Goal: Task Accomplishment & Management: Complete application form

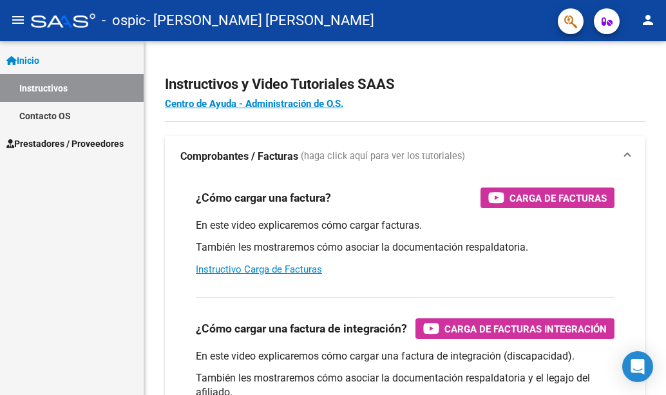
click at [64, 148] on span "Prestadores / Proveedores" at bounding box center [64, 144] width 117 height 14
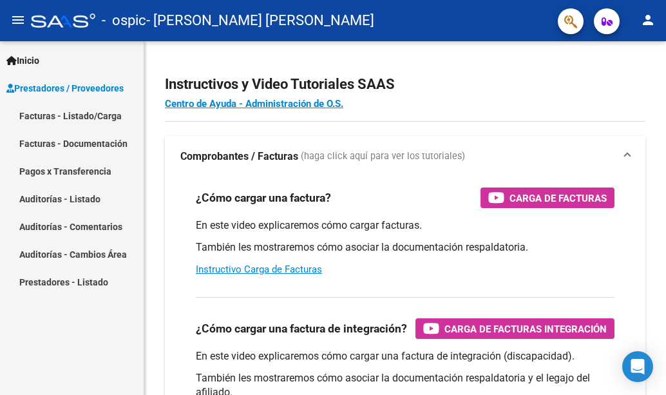
click at [72, 116] on link "Facturas - Listado/Carga" at bounding box center [72, 116] width 144 height 28
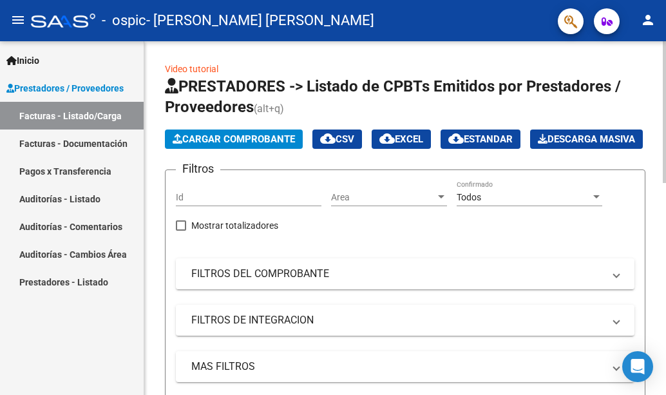
click at [280, 136] on span "Cargar Comprobante" at bounding box center [234, 139] width 122 height 12
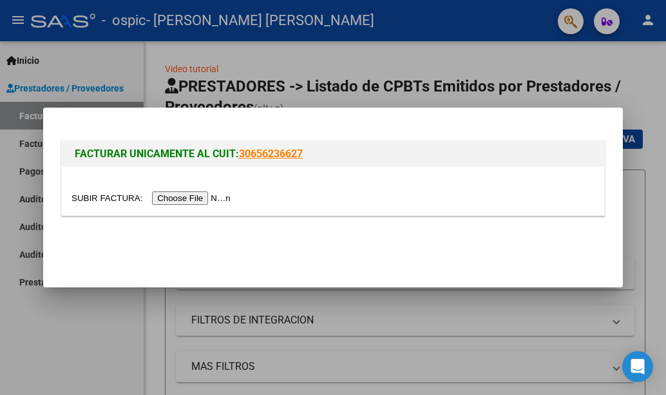
click at [217, 200] on input "file" at bounding box center [153, 198] width 163 height 14
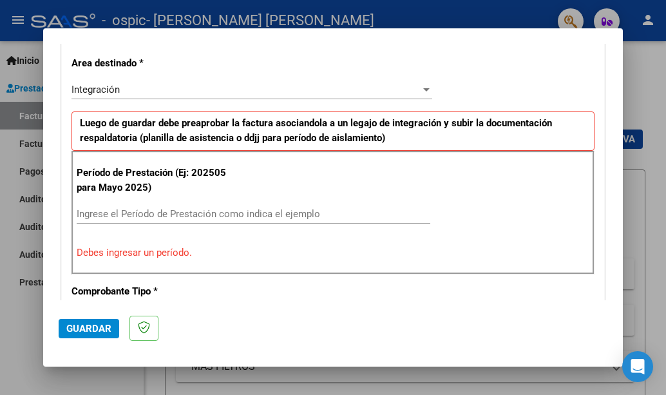
scroll to position [318, 0]
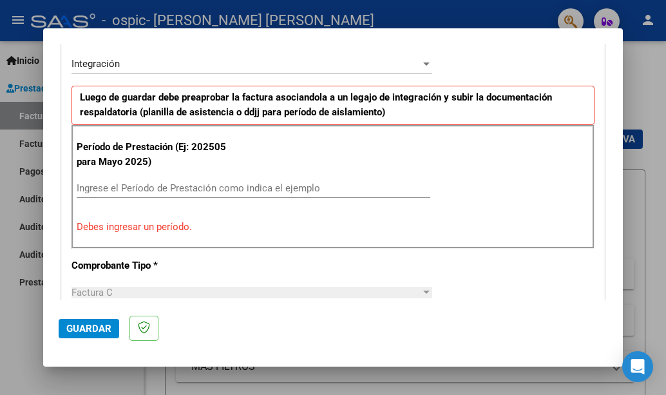
click at [166, 226] on p "Debes ingresar un período." at bounding box center [333, 227] width 513 height 15
click at [176, 190] on input "Ingrese el Período de Prestación como indica el ejemplo" at bounding box center [254, 188] width 354 height 12
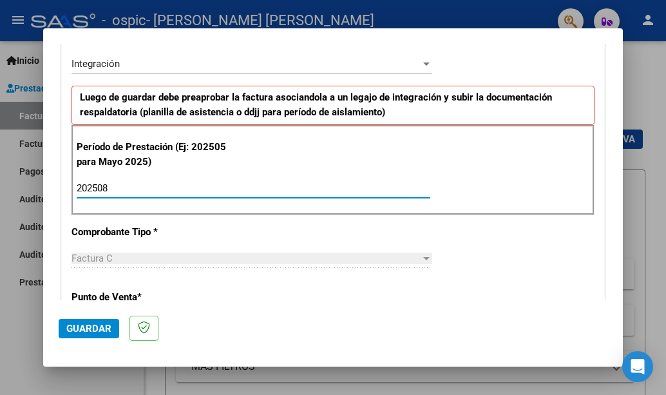
type input "202508"
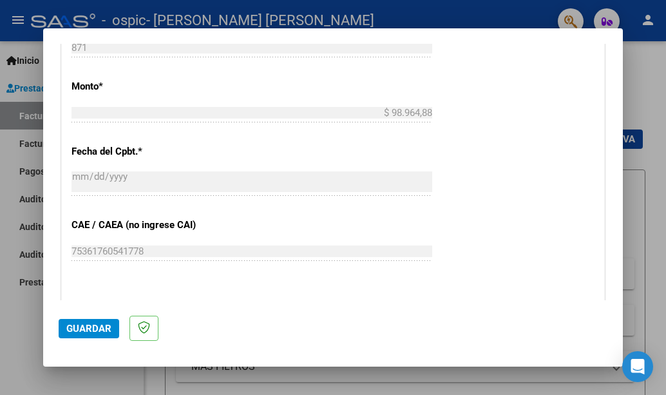
scroll to position [633, 0]
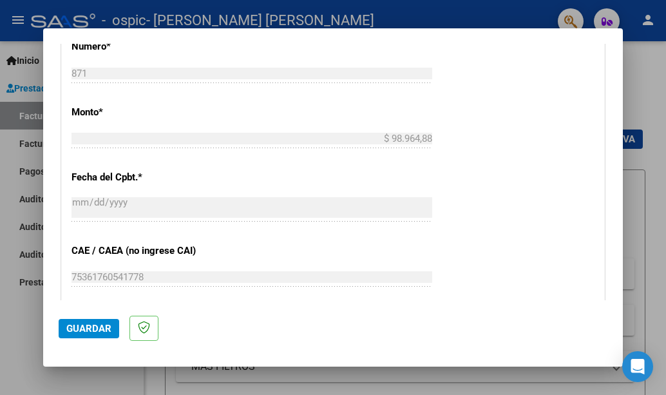
click at [99, 334] on button "Guardar" at bounding box center [89, 328] width 61 height 19
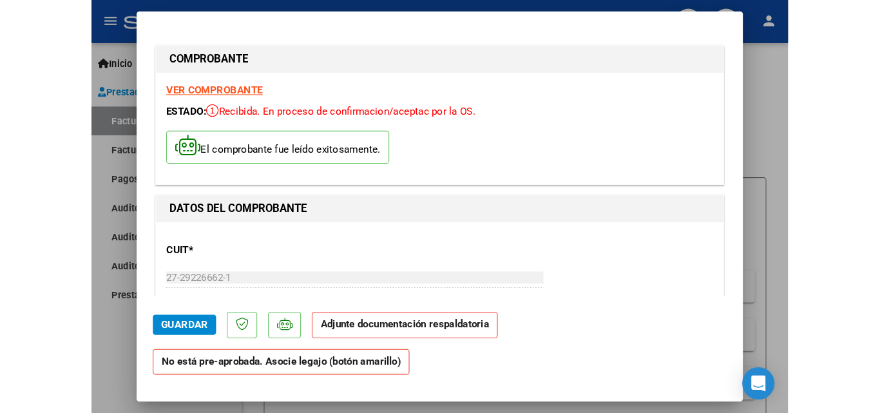
scroll to position [26, 0]
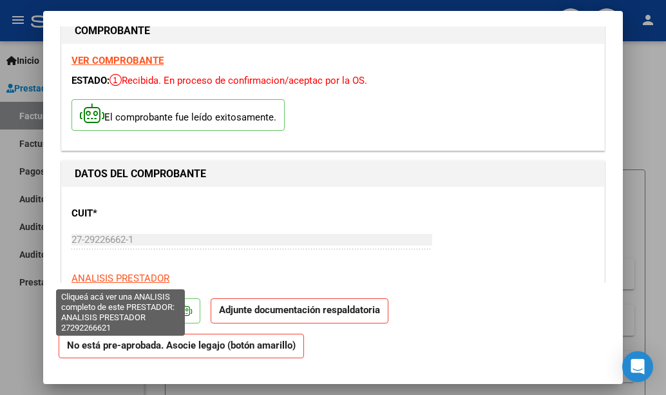
click at [116, 276] on span "ANALISIS PRESTADOR" at bounding box center [121, 279] width 98 height 12
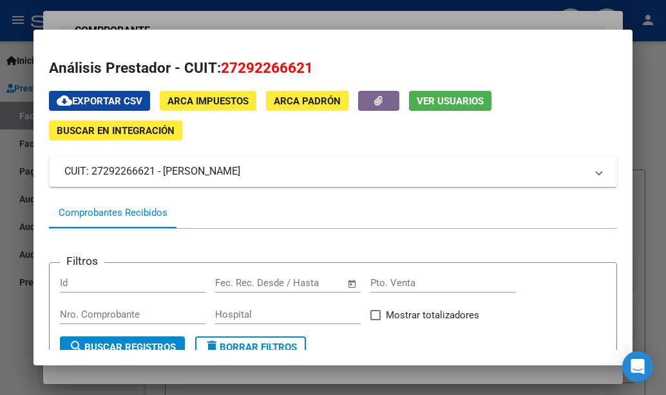
click at [657, 140] on div at bounding box center [333, 197] width 666 height 395
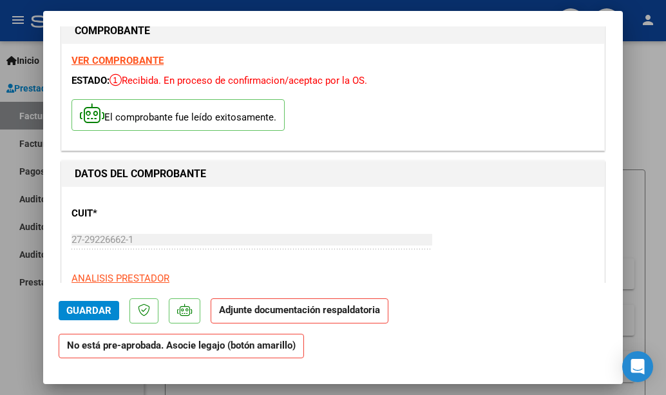
click at [657, 140] on div at bounding box center [333, 197] width 666 height 395
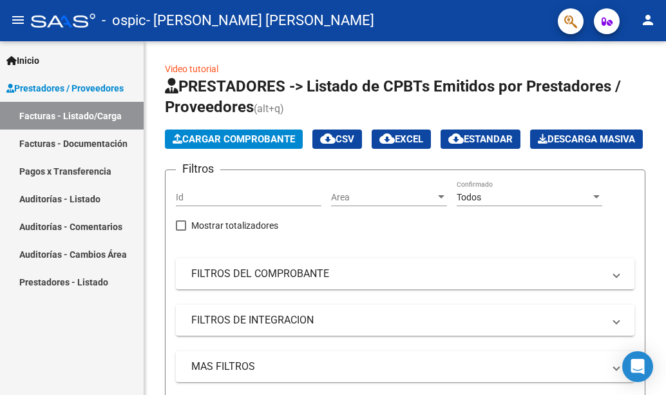
click at [72, 62] on link "Inicio" at bounding box center [72, 60] width 144 height 28
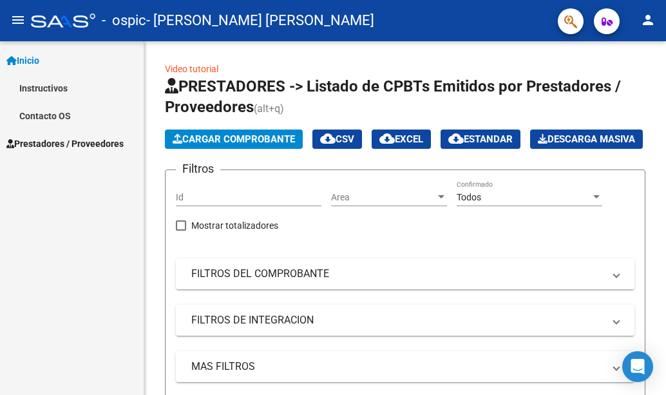
click at [32, 87] on link "Instructivos" at bounding box center [72, 88] width 144 height 28
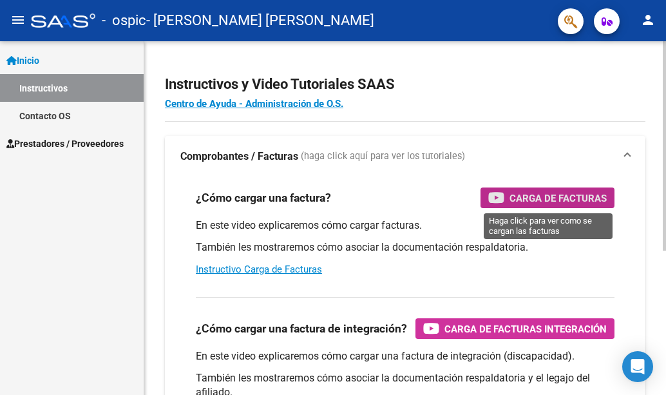
click at [542, 193] on span "Carga de Facturas" at bounding box center [558, 198] width 97 height 16
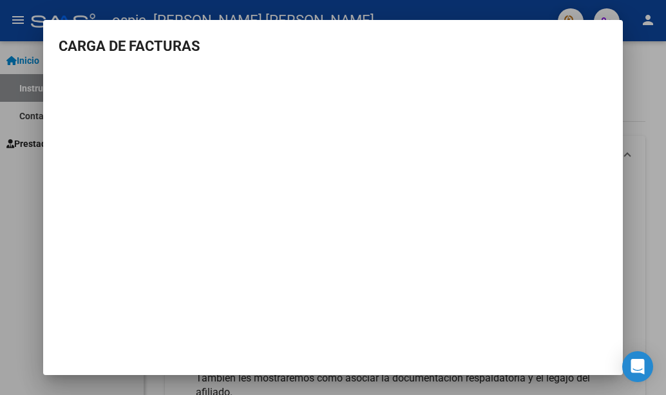
click at [644, 73] on div at bounding box center [333, 197] width 666 height 395
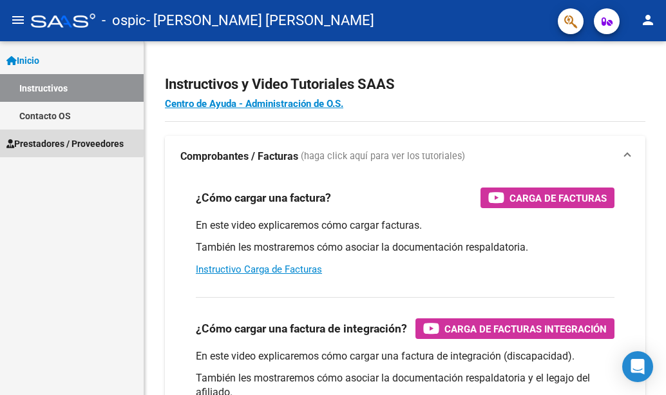
click at [61, 138] on span "Prestadores / Proveedores" at bounding box center [64, 144] width 117 height 14
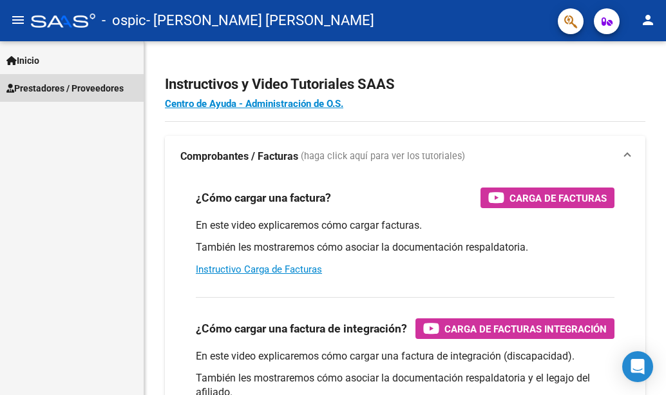
click at [64, 88] on span "Prestadores / Proveedores" at bounding box center [64, 88] width 117 height 14
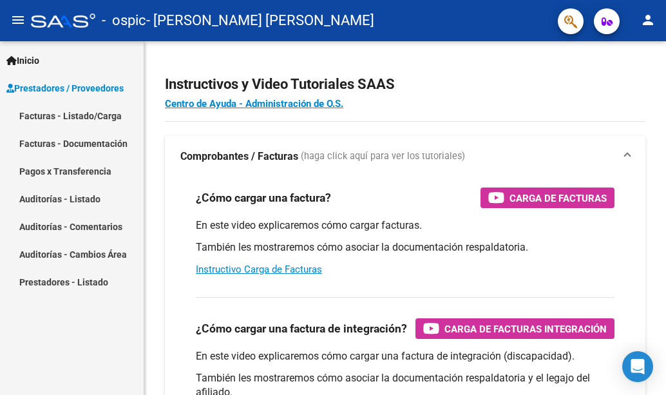
click at [61, 113] on link "Facturas - Listado/Carga" at bounding box center [72, 116] width 144 height 28
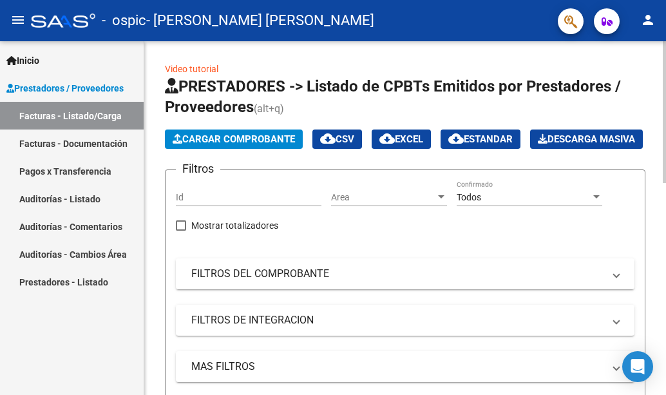
click at [229, 144] on span "Cargar Comprobante" at bounding box center [234, 139] width 122 height 12
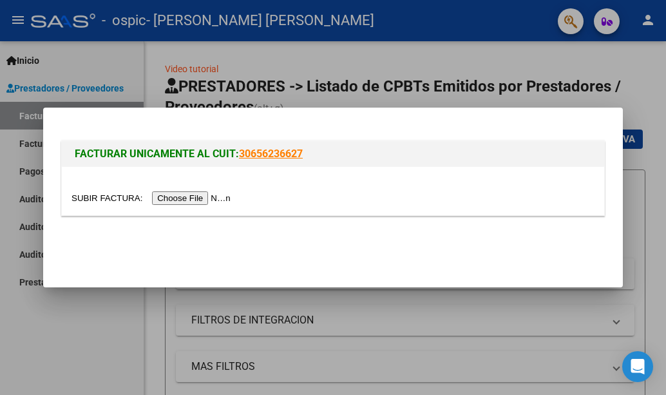
click at [212, 203] on input "file" at bounding box center [153, 198] width 163 height 14
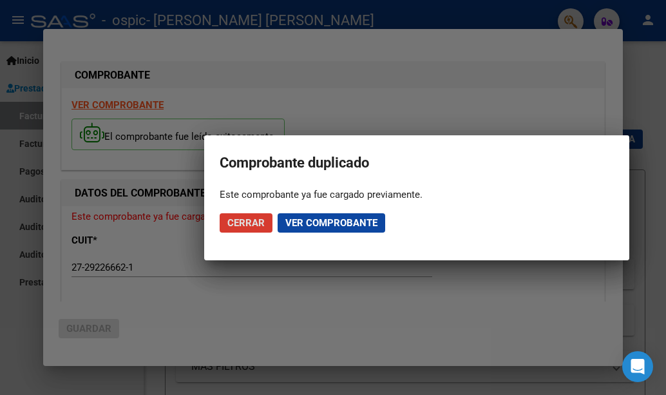
click at [244, 228] on span "Cerrar" at bounding box center [245, 223] width 37 height 12
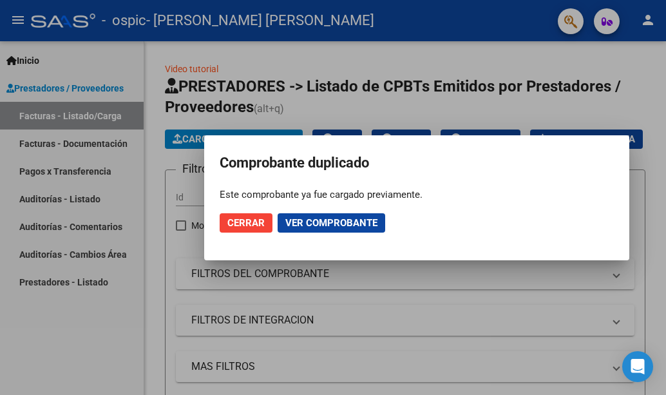
click at [244, 228] on span "Cerrar" at bounding box center [245, 223] width 37 height 12
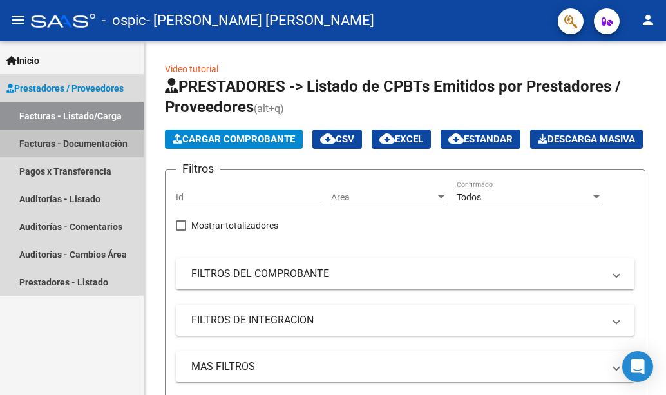
click at [55, 144] on link "Facturas - Documentación" at bounding box center [72, 143] width 144 height 28
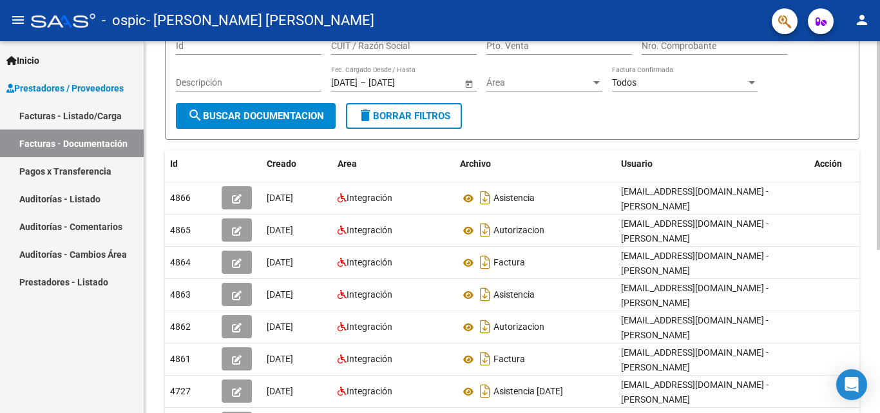
scroll to position [119, 0]
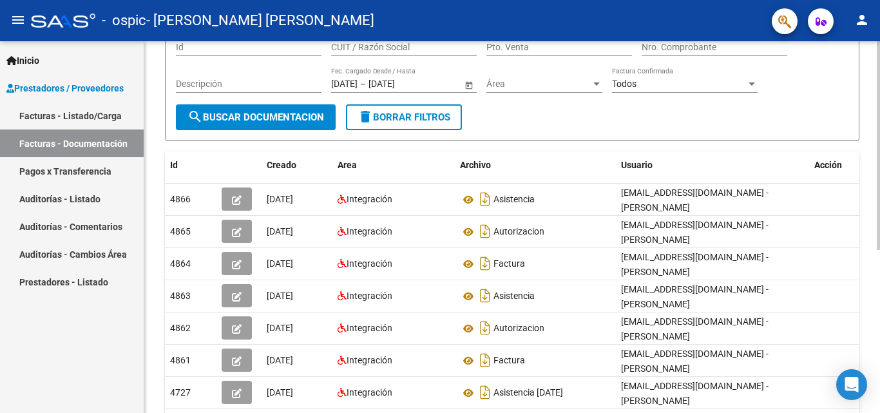
click at [666, 224] on div "PRESTADORES -> Comprobantes - Documentación Respaldatoria cloud_download Export…" at bounding box center [513, 253] width 739 height 662
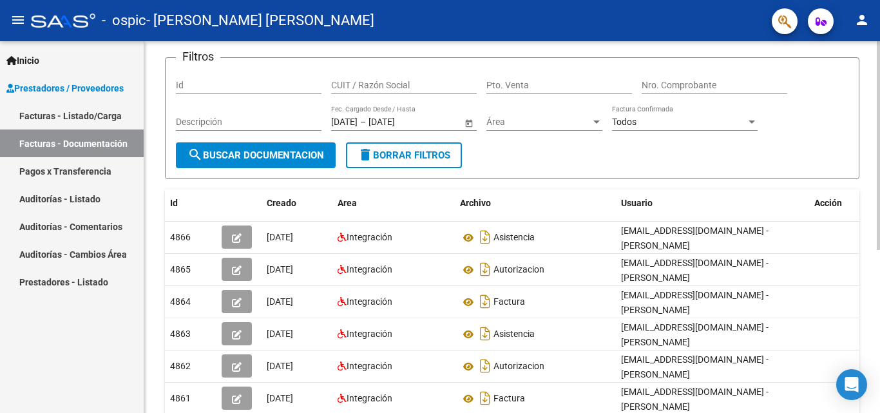
scroll to position [0, 0]
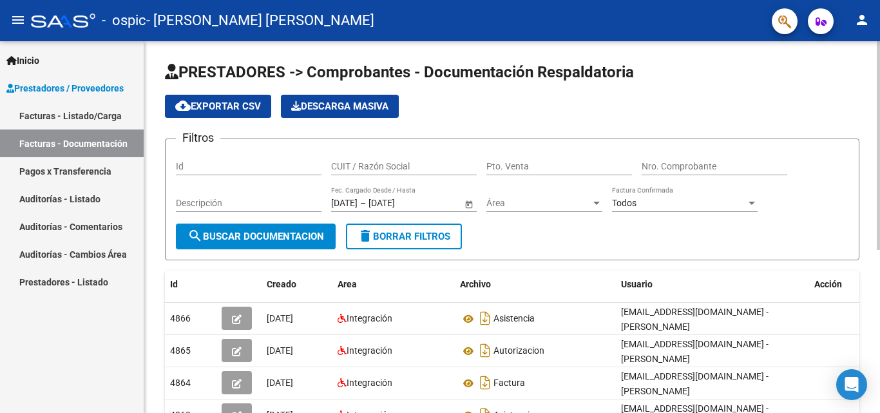
click at [666, 104] on div "PRESTADORES -> Comprobantes - Documentación Respaldatoria cloud_download Export…" at bounding box center [513, 372] width 739 height 662
click at [238, 236] on span "search Buscar Documentacion" at bounding box center [255, 237] width 137 height 12
click at [381, 205] on div "[DATE] [DATE] – [DATE] [DATE]" at bounding box center [396, 203] width 131 height 11
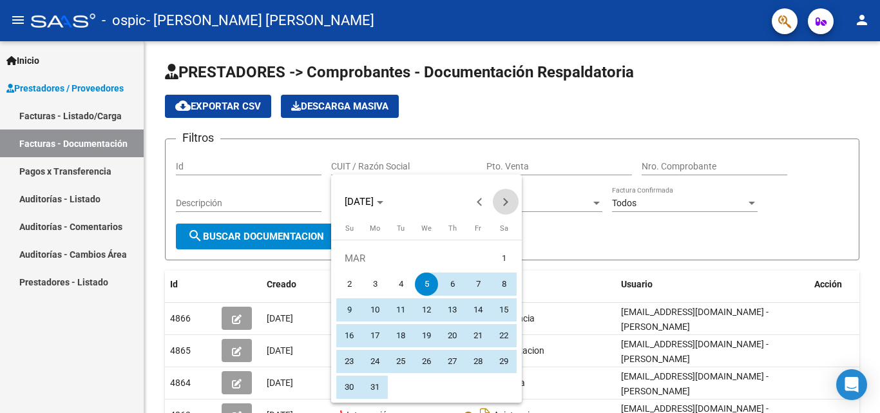
click at [507, 206] on span "Next month" at bounding box center [506, 202] width 26 height 26
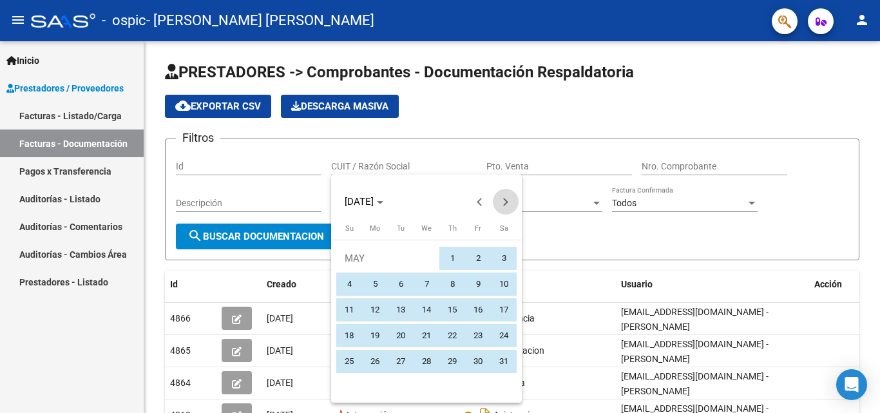
click at [507, 206] on span "Next month" at bounding box center [506, 202] width 26 height 26
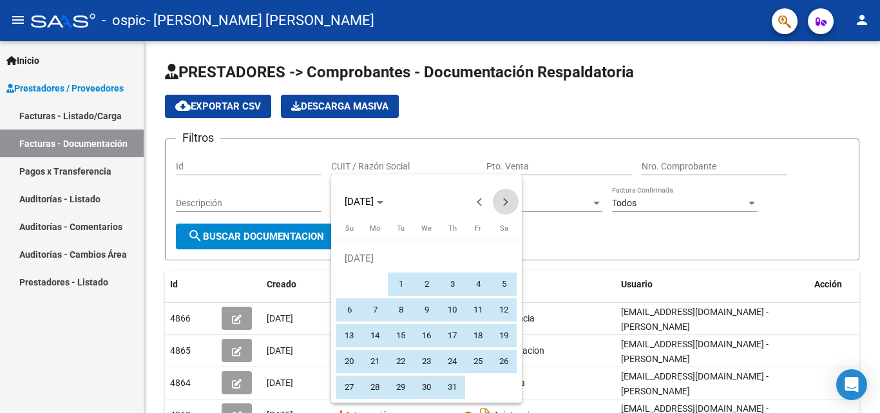
click at [507, 206] on span "Next month" at bounding box center [506, 202] width 26 height 26
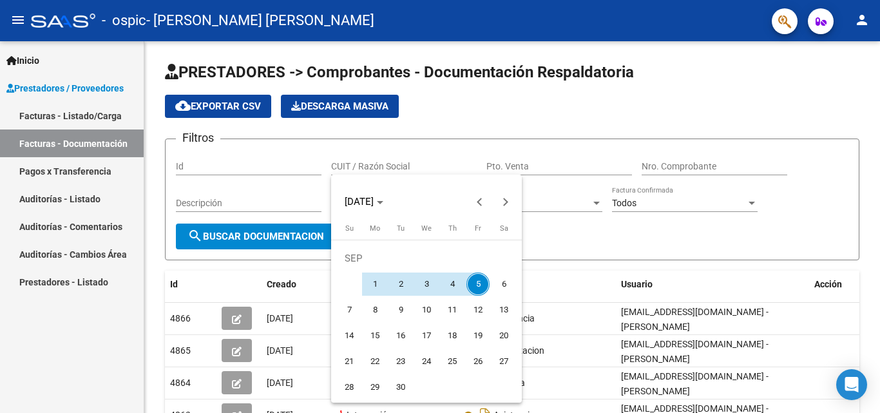
click at [477, 283] on span "5" at bounding box center [477, 284] width 23 height 23
type input "[DATE]"
click at [591, 250] on div at bounding box center [440, 206] width 880 height 413
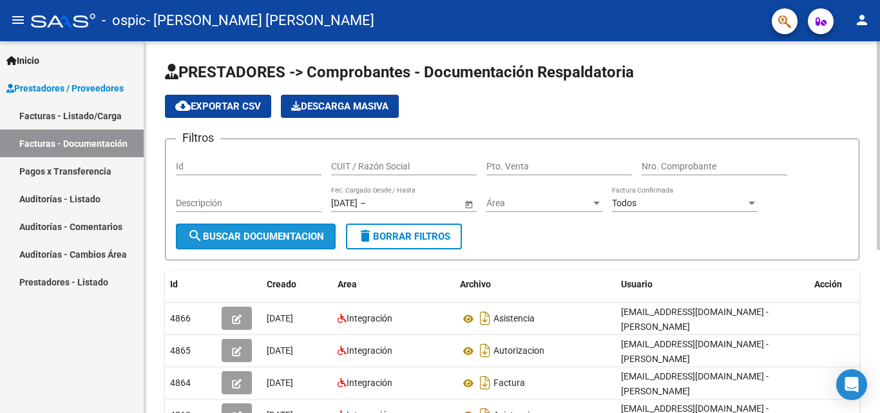
click at [253, 239] on span "search Buscar Documentacion" at bounding box center [255, 237] width 137 height 12
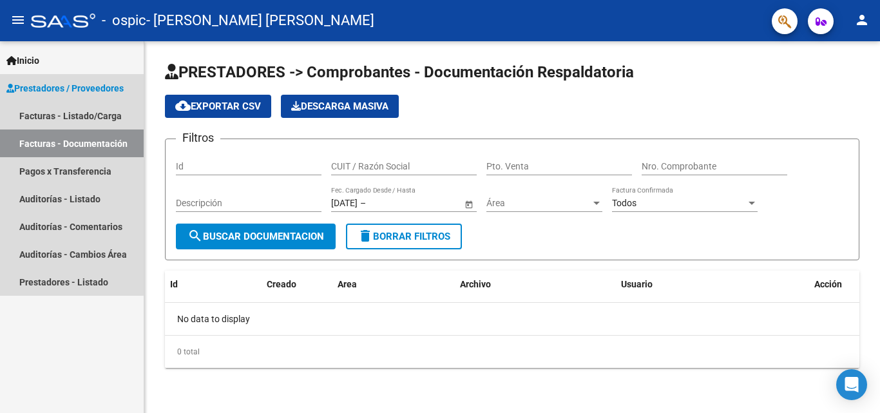
click at [49, 144] on link "Facturas - Documentación" at bounding box center [72, 143] width 144 height 28
click at [65, 110] on link "Facturas - Listado/Carga" at bounding box center [72, 116] width 144 height 28
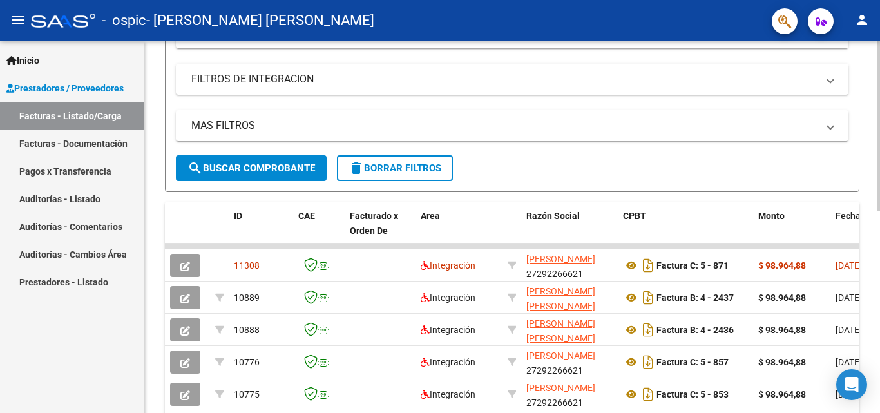
scroll to position [200, 0]
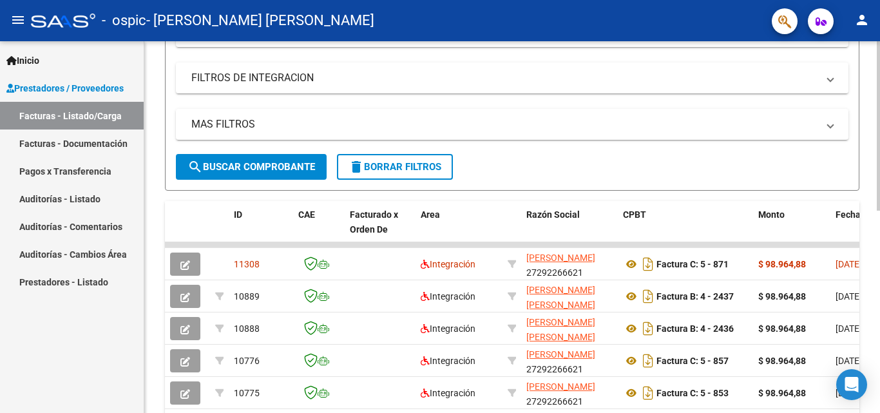
click at [666, 212] on div at bounding box center [878, 218] width 3 height 169
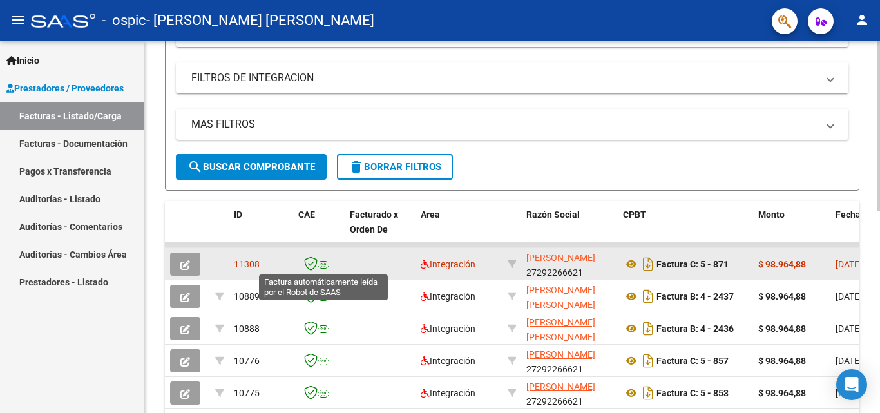
click at [319, 262] on icon at bounding box center [324, 264] width 12 height 9
click at [191, 269] on button "button" at bounding box center [185, 264] width 30 height 23
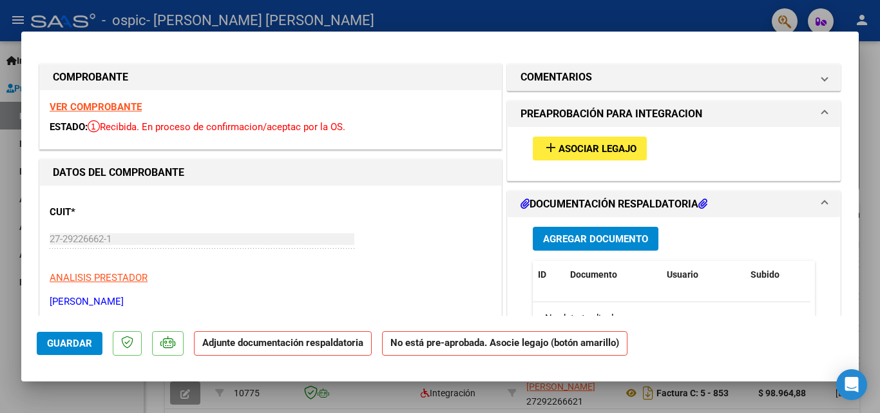
click at [568, 148] on span "Asociar Legajo" at bounding box center [598, 149] width 78 height 12
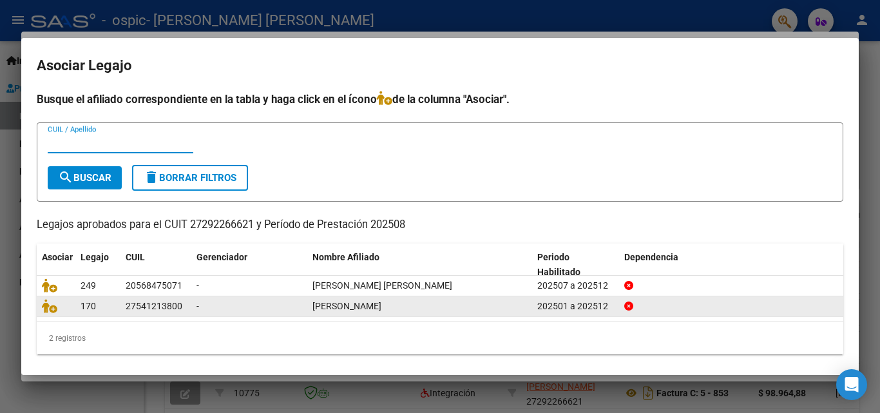
click at [96, 308] on div "170" at bounding box center [98, 306] width 35 height 15
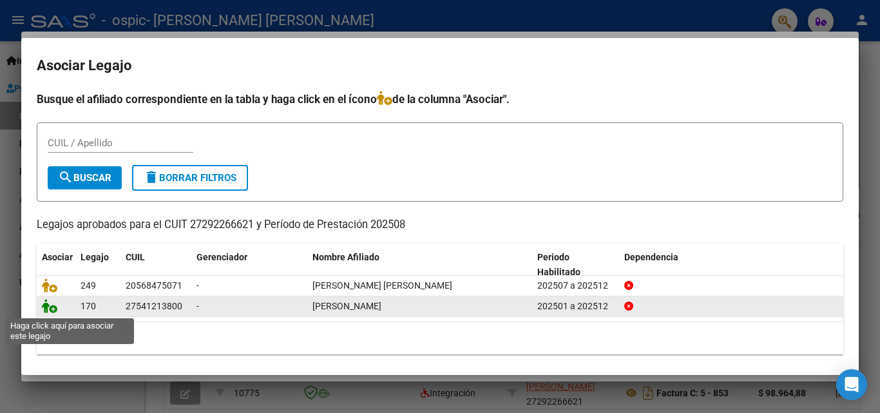
click at [45, 310] on icon at bounding box center [49, 306] width 15 height 14
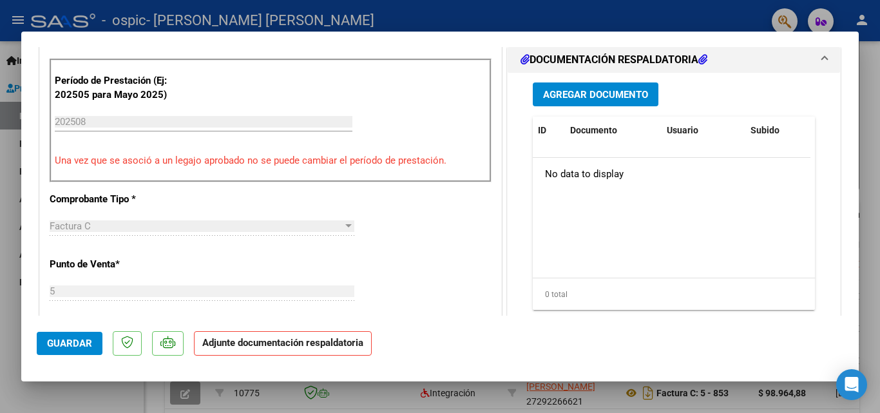
scroll to position [343, 0]
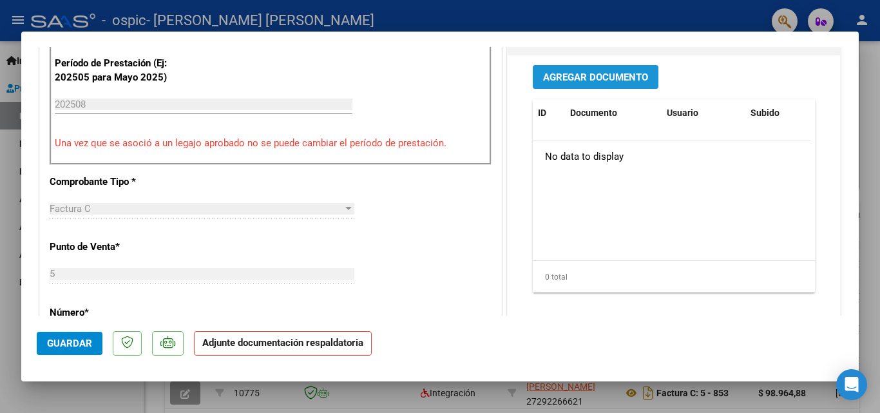
click at [632, 81] on span "Agregar Documento" at bounding box center [595, 78] width 105 height 12
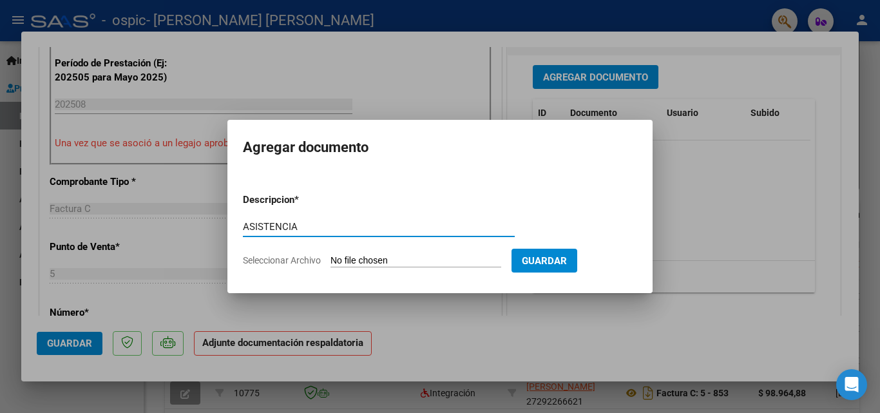
type input "ASISTENCIA"
click at [358, 256] on input "Seleccionar Archivo" at bounding box center [416, 261] width 171 height 12
type input "C:\fakepath\ASISTENCIA AGOSTO [PERSON_NAME].pdf"
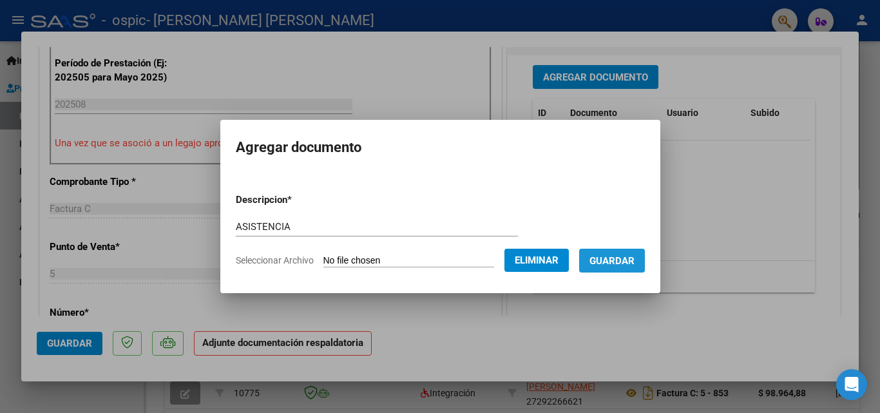
click at [618, 262] on span "Guardar" at bounding box center [612, 261] width 45 height 12
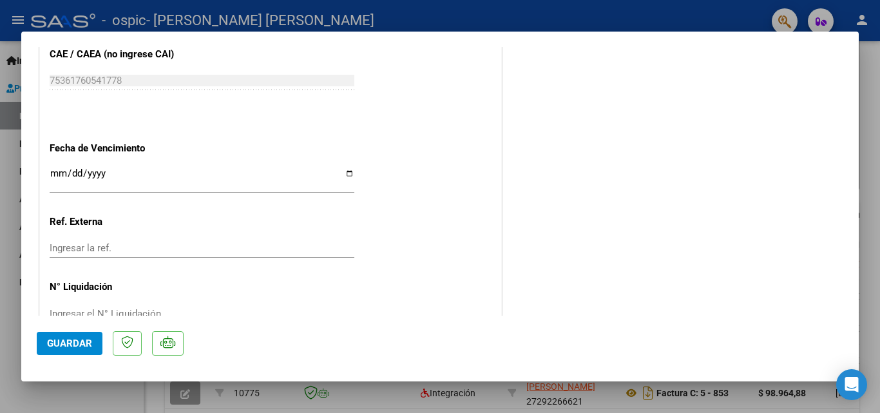
scroll to position [837, 0]
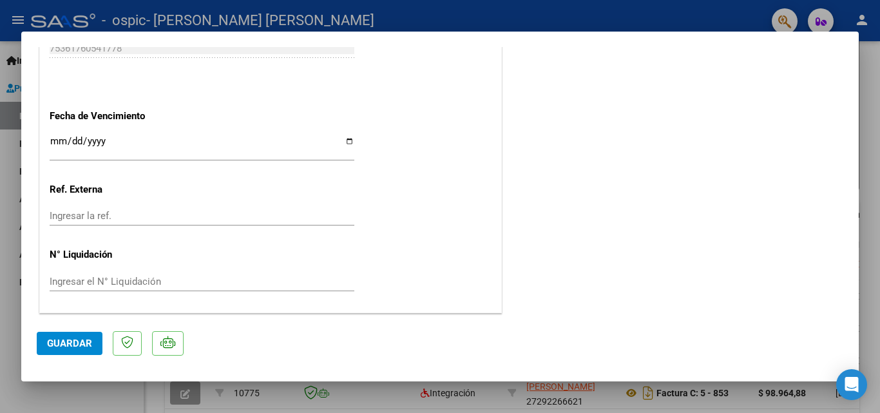
click at [60, 338] on span "Guardar" at bounding box center [69, 344] width 45 height 12
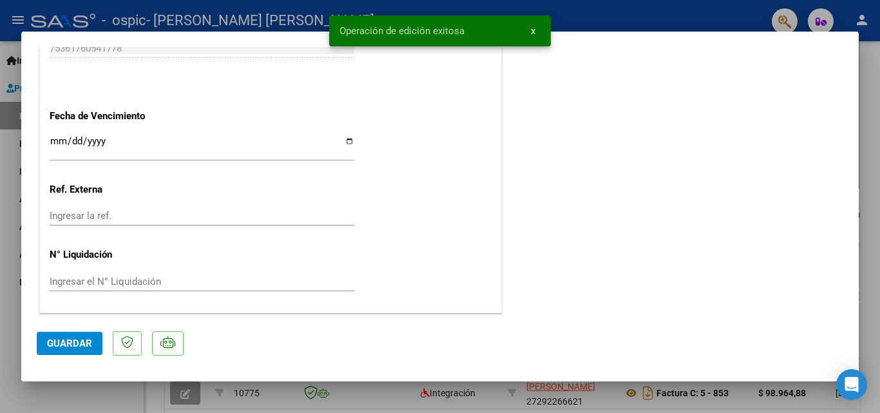
click at [666, 160] on div at bounding box center [440, 206] width 880 height 413
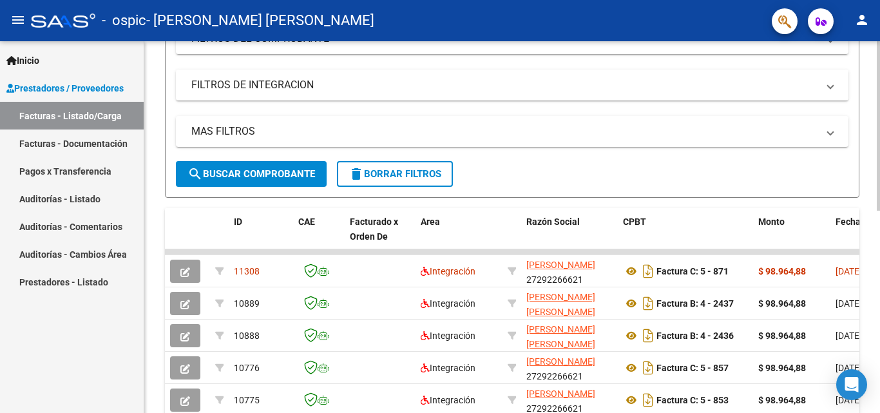
scroll to position [195, 0]
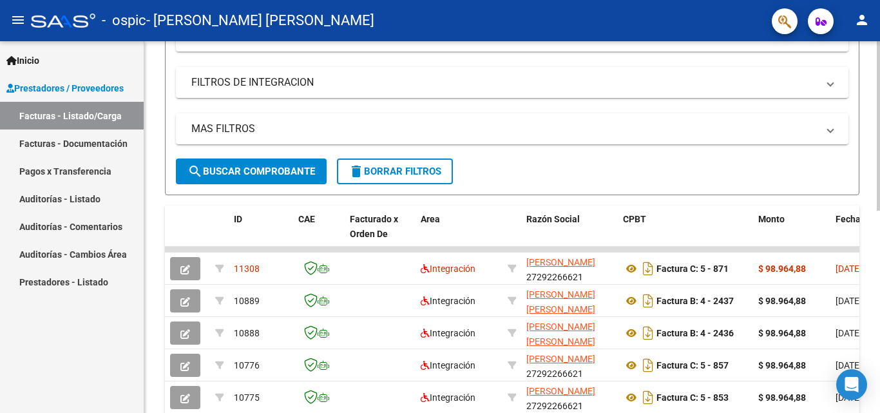
click at [666, 156] on div "Video tutorial PRESTADORES -> Listado de CPBTs Emitidos por Prestadores / Prove…" at bounding box center [513, 249] width 739 height 807
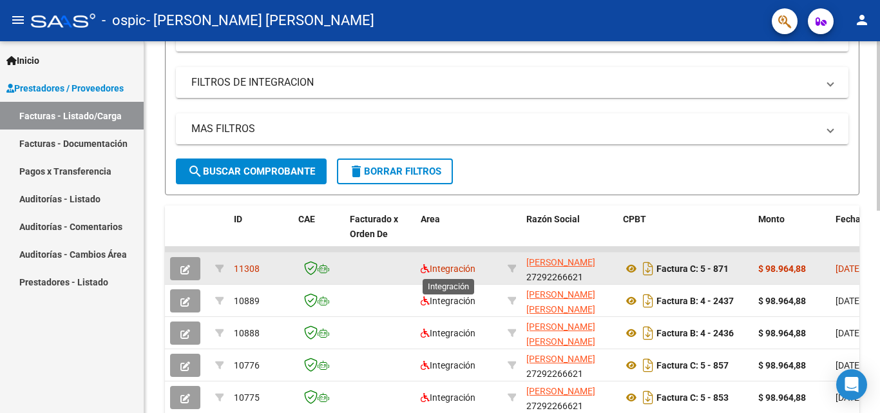
click at [457, 269] on span "Integración" at bounding box center [448, 269] width 55 height 10
click at [243, 269] on span "11308" at bounding box center [247, 269] width 26 height 10
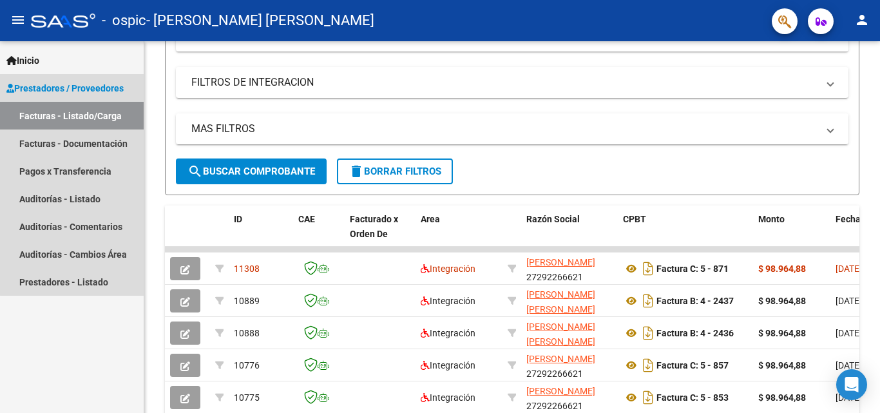
click at [99, 123] on link "Facturas - Listado/Carga" at bounding box center [72, 116] width 144 height 28
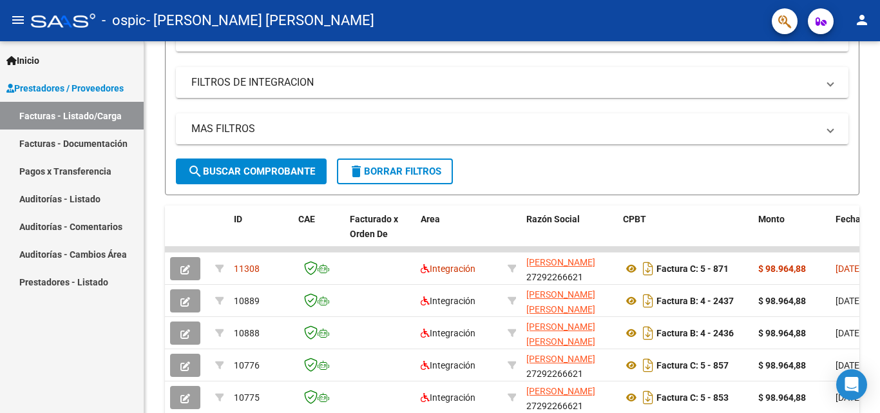
click at [98, 117] on link "Facturas - Listado/Carga" at bounding box center [72, 116] width 144 height 28
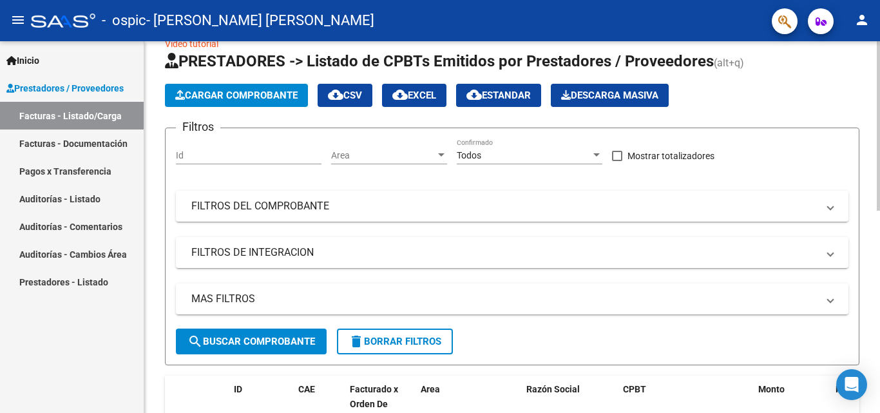
scroll to position [0, 0]
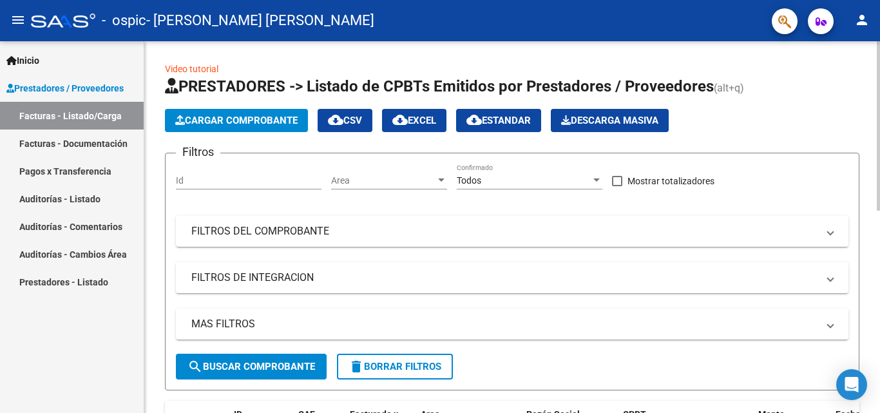
click at [666, 126] on div at bounding box center [878, 125] width 3 height 169
click at [265, 122] on span "Cargar Comprobante" at bounding box center [236, 121] width 122 height 12
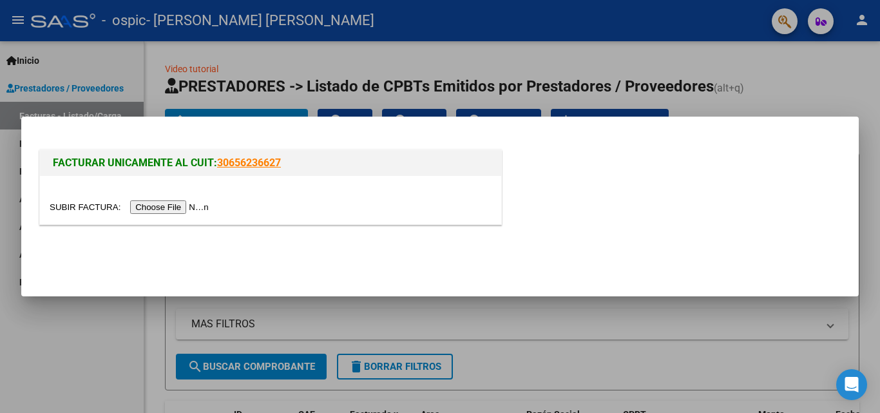
click at [202, 207] on input "file" at bounding box center [131, 207] width 163 height 14
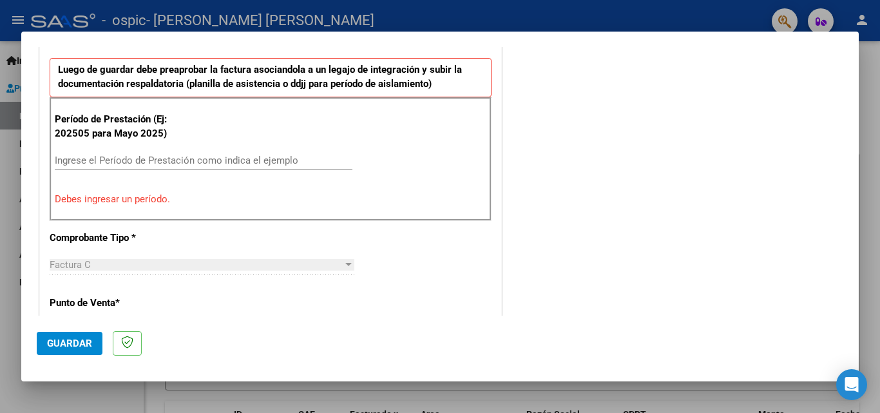
scroll to position [247, 0]
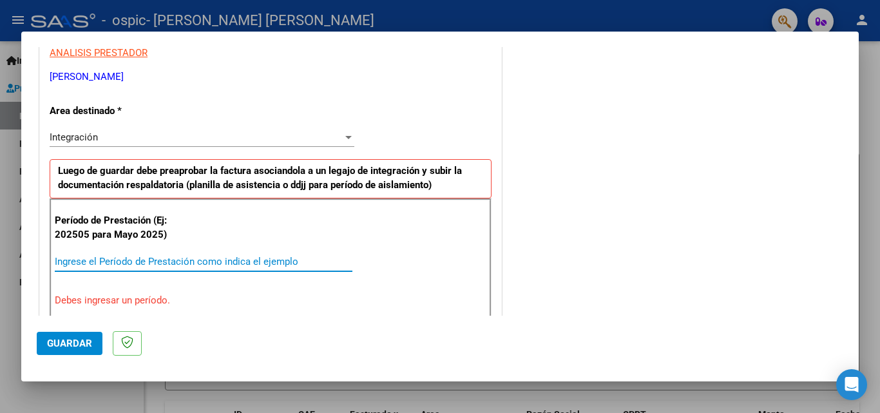
click at [176, 264] on input "Ingrese el Período de Prestación como indica el ejemplo" at bounding box center [204, 262] width 298 height 12
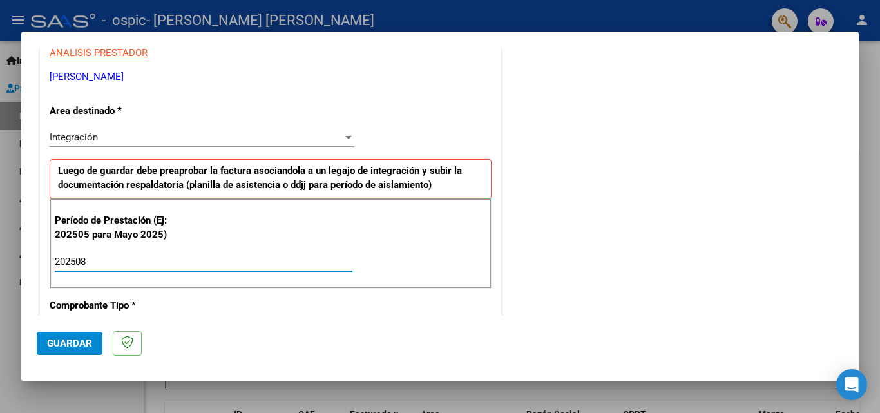
type input "202508"
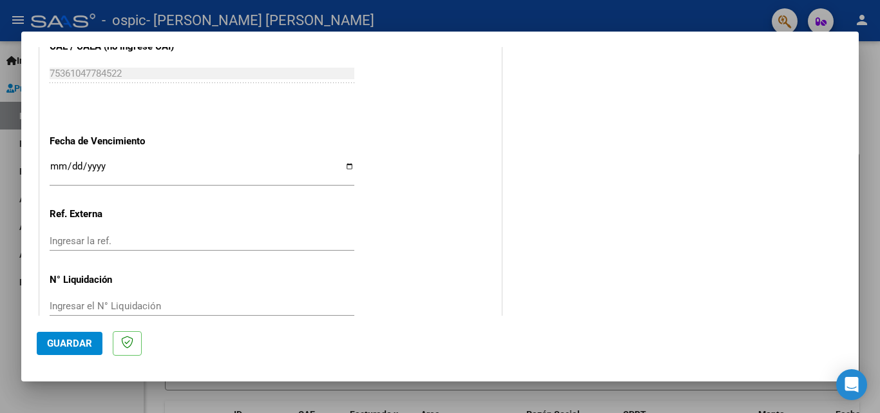
scroll to position [865, 0]
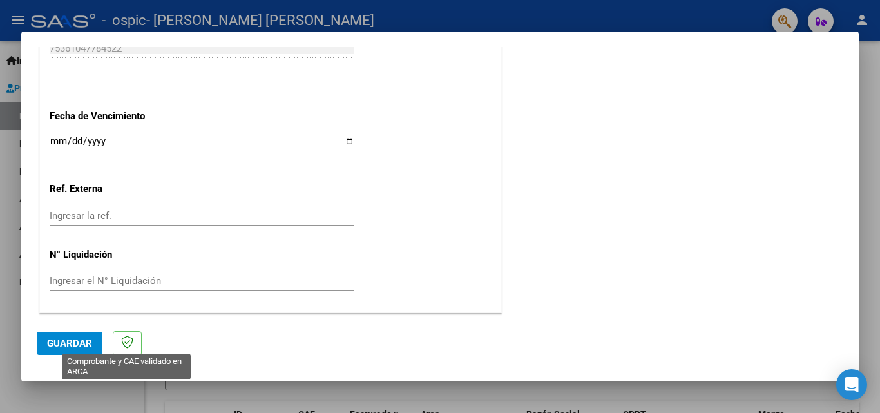
click at [129, 341] on icon at bounding box center [127, 342] width 12 height 13
click at [68, 341] on span "Guardar" at bounding box center [69, 344] width 45 height 12
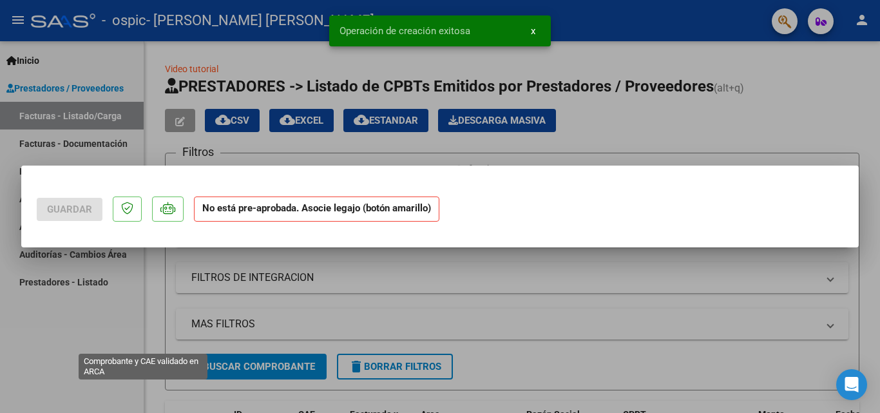
scroll to position [0, 0]
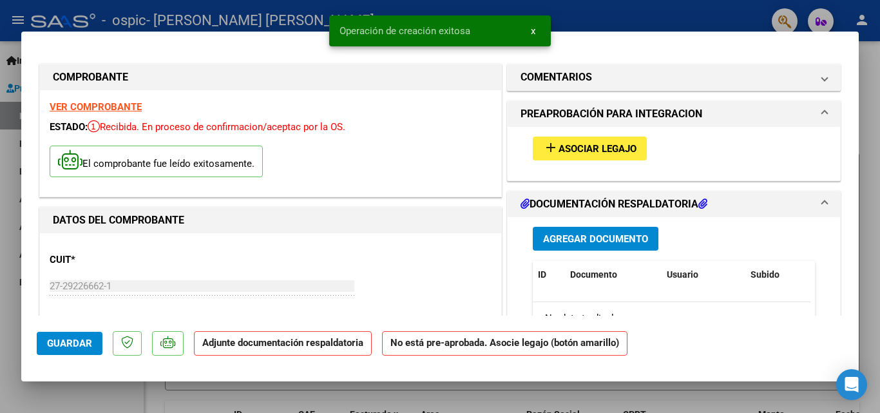
click at [578, 145] on span "Asociar Legajo" at bounding box center [598, 149] width 78 height 12
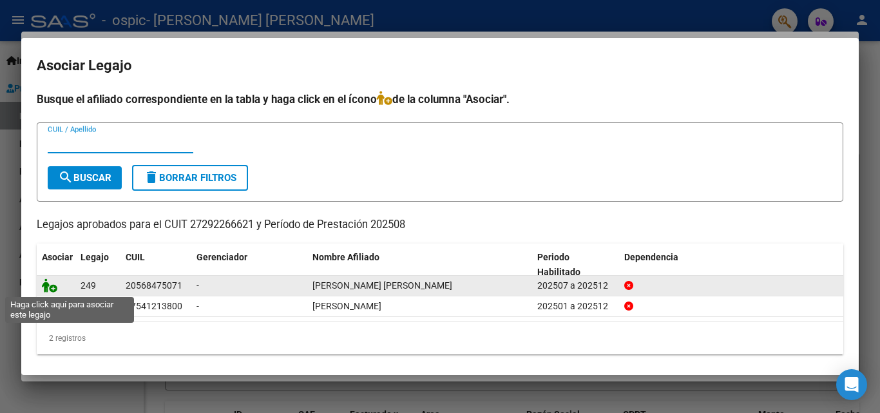
click at [49, 284] on icon at bounding box center [49, 285] width 15 height 14
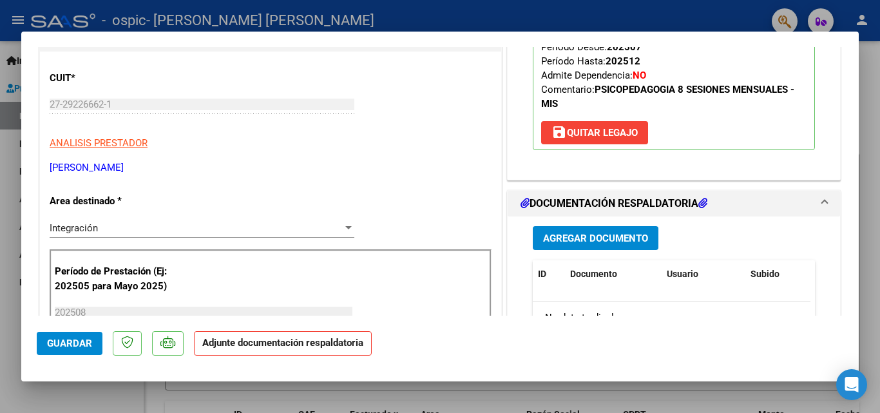
scroll to position [221, 0]
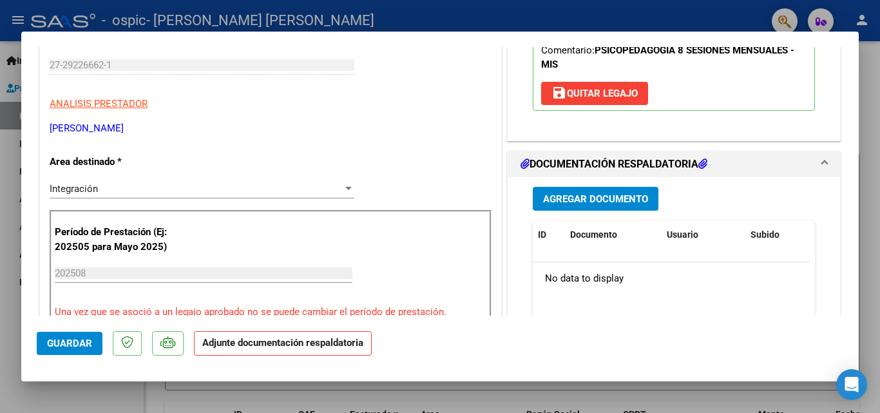
click at [622, 205] on span "Agregar Documento" at bounding box center [595, 199] width 105 height 12
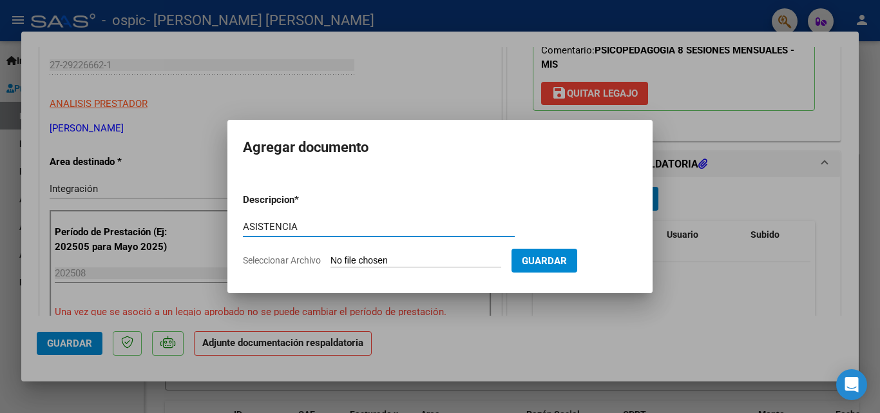
type input "ASISTENCIA"
click at [347, 262] on input "Seleccionar Archivo" at bounding box center [416, 261] width 171 height 12
type input "C:\fakepath\ASISTENCIA AGOSTO [PERSON_NAME].pdf"
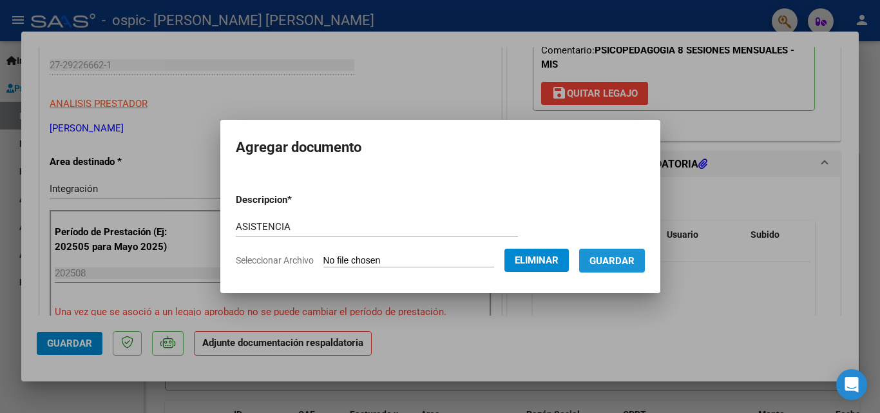
click at [633, 265] on span "Guardar" at bounding box center [612, 261] width 45 height 12
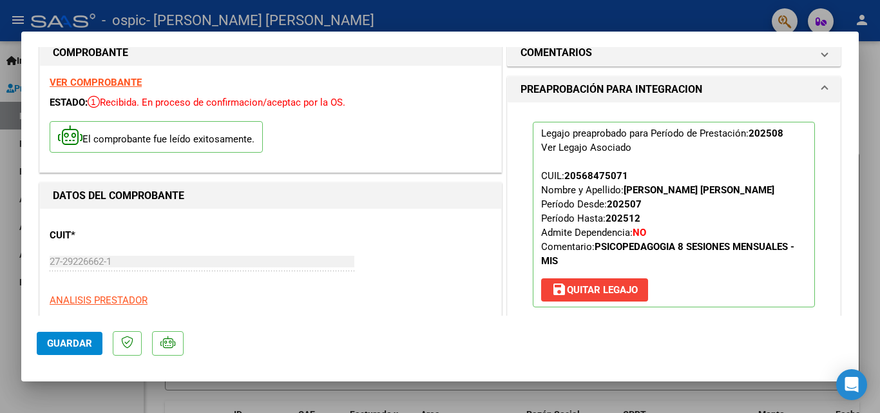
scroll to position [0, 0]
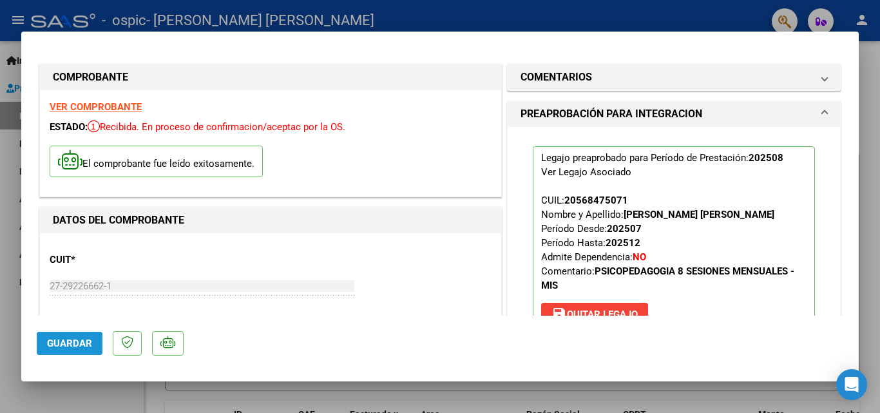
click at [74, 348] on span "Guardar" at bounding box center [69, 344] width 45 height 12
click at [5, 126] on div at bounding box center [440, 206] width 880 height 413
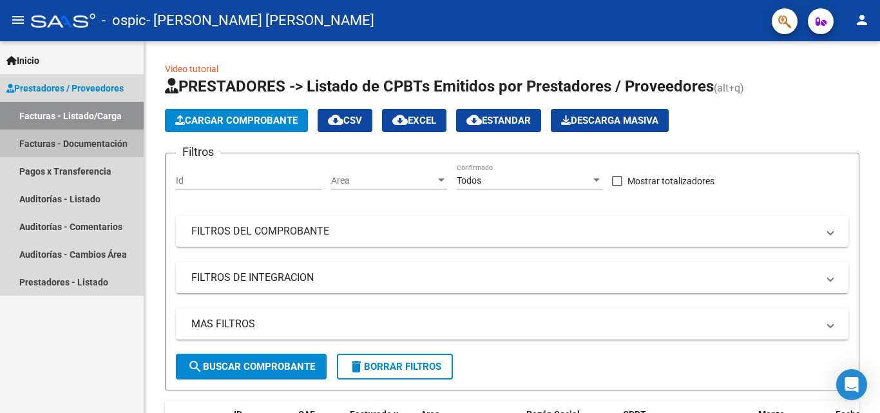
click at [46, 148] on link "Facturas - Documentación" at bounding box center [72, 143] width 144 height 28
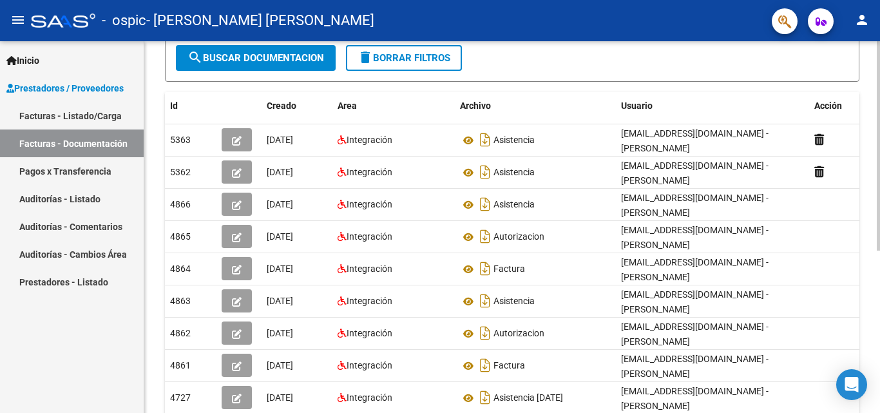
scroll to position [179, 0]
click at [666, 161] on div at bounding box center [878, 245] width 3 height 209
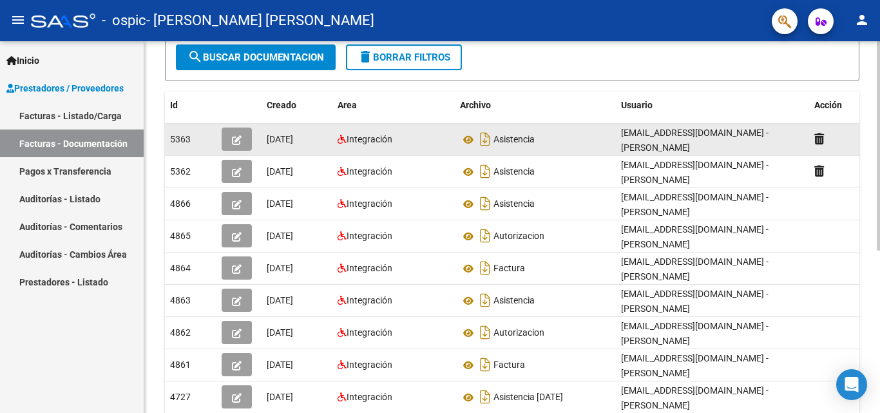
click at [231, 135] on button "button" at bounding box center [237, 139] width 30 height 23
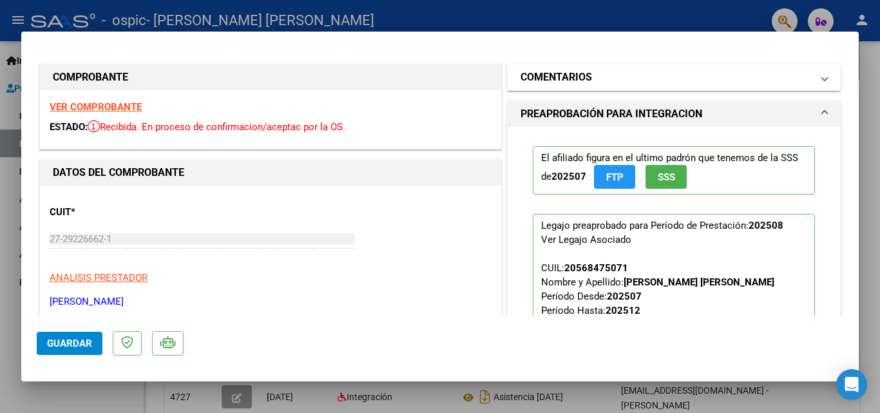
click at [666, 73] on mat-panel-title "COMENTARIOS" at bounding box center [666, 77] width 291 height 15
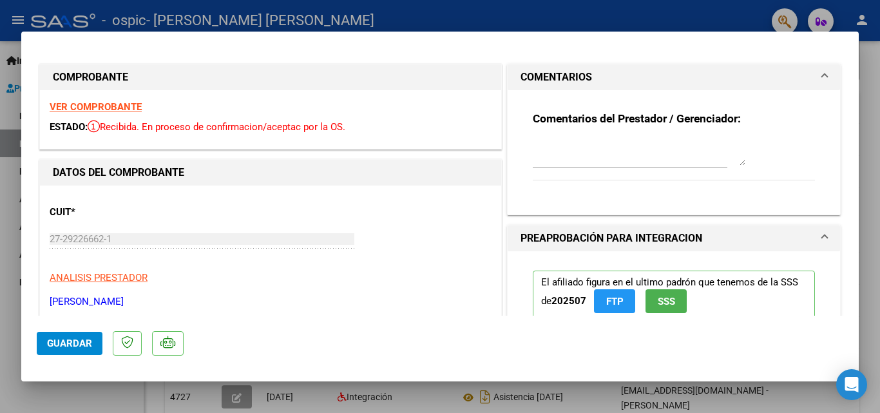
click at [420, 242] on div "CUIT * 27-29226662-1 Ingresar CUIT ANALISIS PRESTADOR MOSCA [PERSON_NAME] ARCA …" at bounding box center [271, 251] width 442 height 113
click at [595, 19] on div at bounding box center [440, 206] width 880 height 413
type input "$ 0,00"
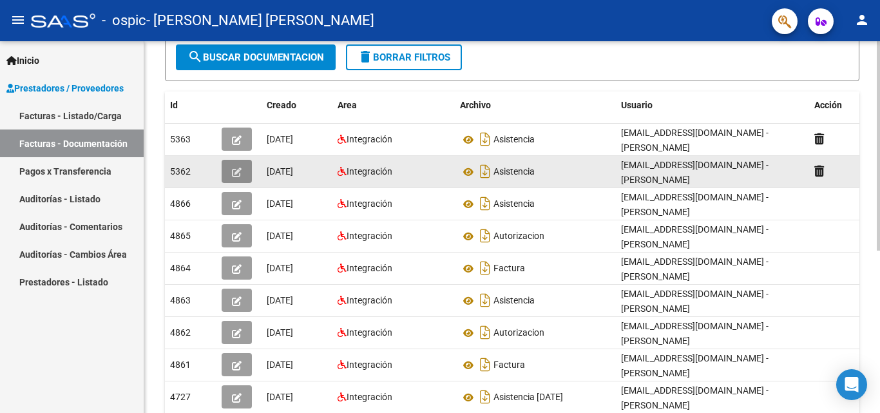
click at [233, 168] on icon "button" at bounding box center [237, 173] width 10 height 10
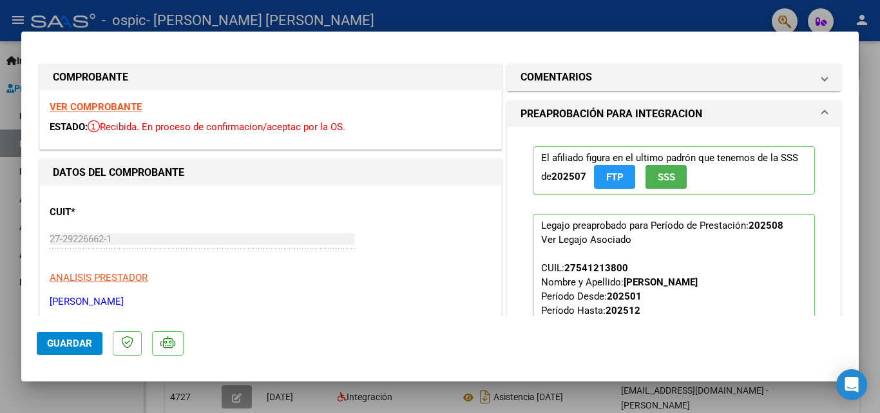
click at [666, 20] on div at bounding box center [440, 206] width 880 height 413
type input "$ 0,00"
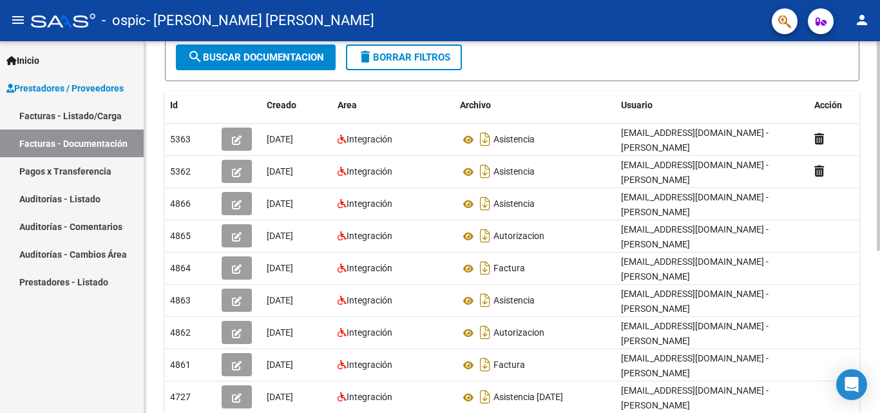
click at [546, 57] on form "Filtros Id CUIT / Razón Social Pto. Venta Nro. Comprobante Descripción [DATE] […" at bounding box center [512, 20] width 695 height 122
